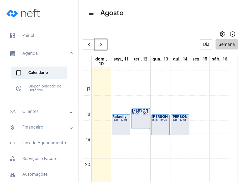
scroll to position [413, 0]
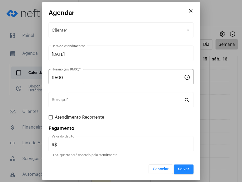
click at [127, 78] on input "19:00" at bounding box center [118, 78] width 132 height 5
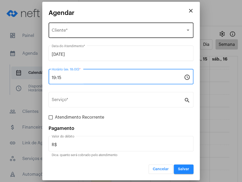
type input "19:15"
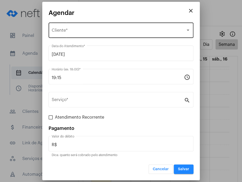
click at [98, 26] on div "Selecione o Cliente Cliente *" at bounding box center [121, 30] width 139 height 17
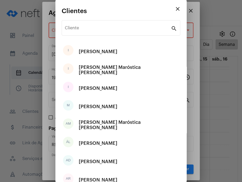
click at [98, 26] on div "Cliente" at bounding box center [118, 27] width 106 height 17
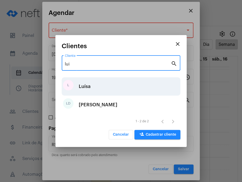
type input "lui"
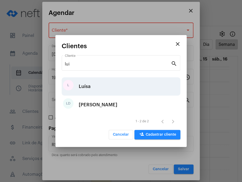
click at [93, 87] on div "[PERSON_NAME]" at bounding box center [121, 86] width 119 height 18
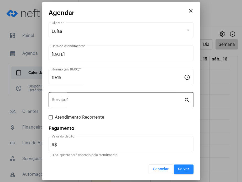
click at [97, 107] on div "Serviço *" at bounding box center [118, 99] width 132 height 17
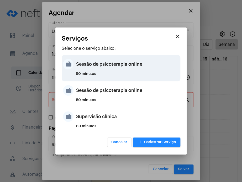
click at [99, 74] on div "50 minutos" at bounding box center [127, 76] width 103 height 8
type input "Sessão de psicoterapia online"
type input "R$ 230"
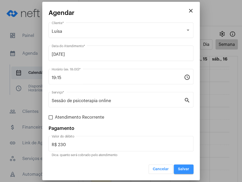
click at [186, 171] on button "Salvar" at bounding box center [184, 169] width 20 height 9
